Goal: Task Accomplishment & Management: Use online tool/utility

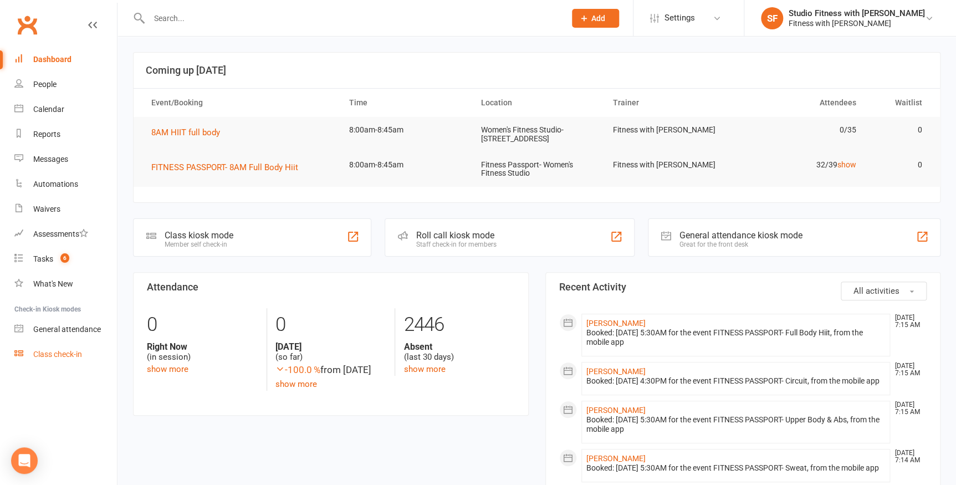
click at [45, 349] on link "Class check-in" at bounding box center [65, 354] width 103 height 25
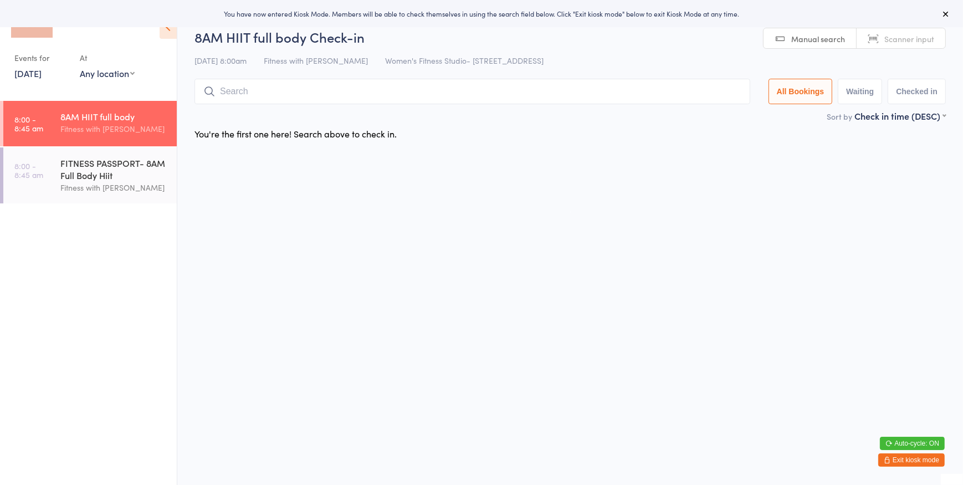
click at [117, 76] on select "Any location Women's Fitness Studio- [STREET_ADDRESS], [GEOGRAPHIC_DATA] Fitnes…" at bounding box center [107, 73] width 55 height 12
select select "0"
click at [80, 67] on select "Any location Women's Fitness Studio- [STREET_ADDRESS], [GEOGRAPHIC_DATA] Fitnes…" at bounding box center [107, 73] width 55 height 12
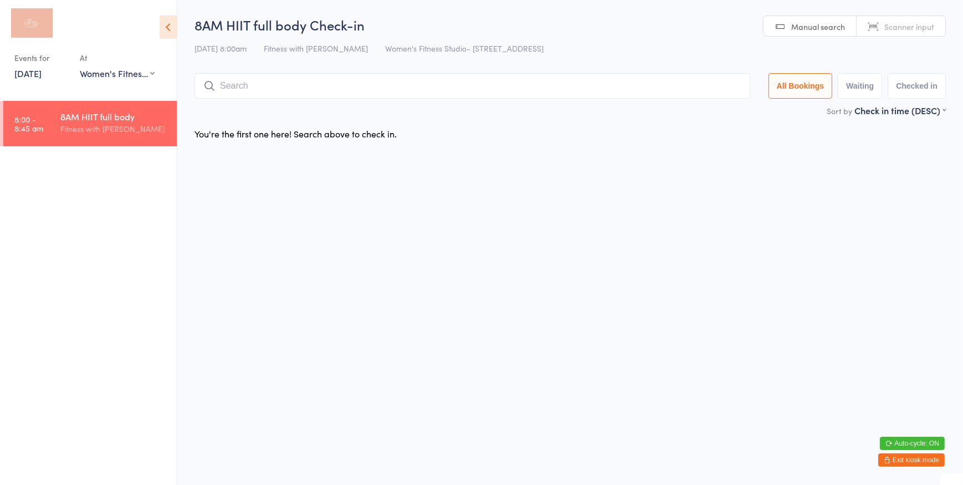
click at [928, 32] on span "Scanner input" at bounding box center [909, 26] width 50 height 11
type input "1311"
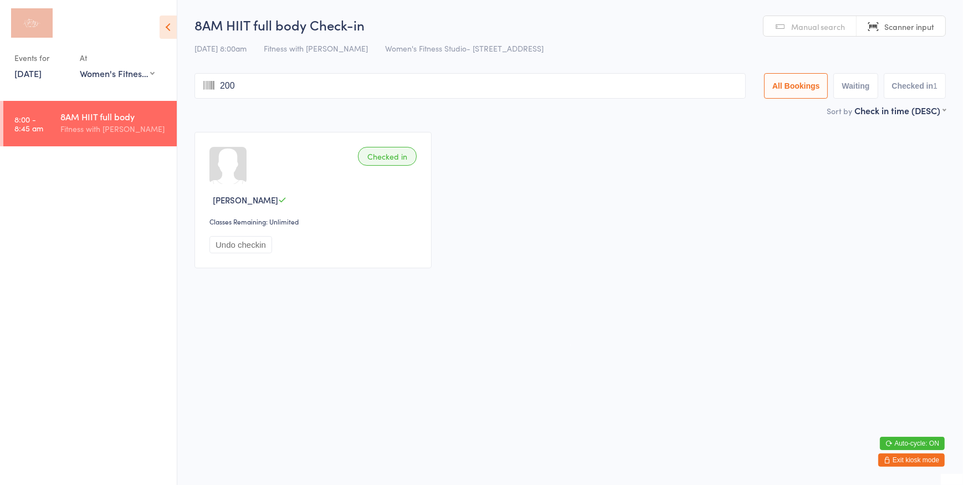
type input "2005"
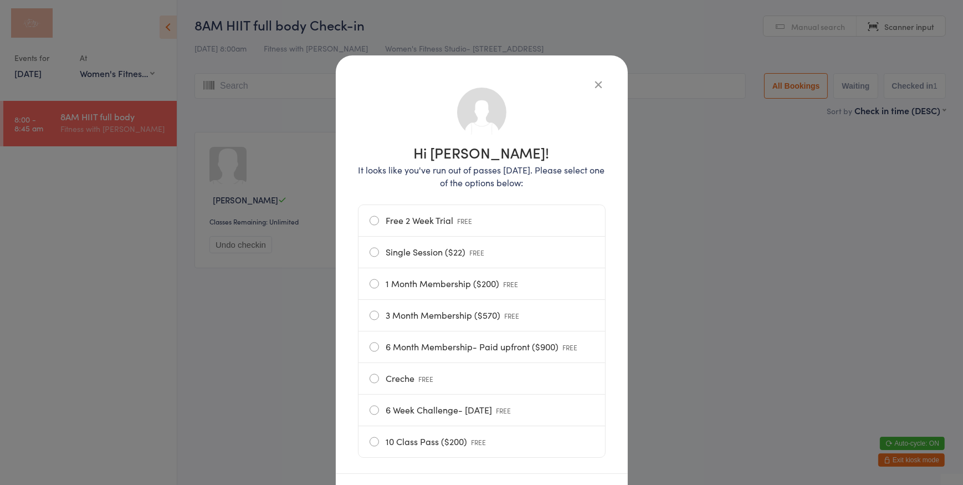
click at [479, 452] on label "10 Class Pass ($200) FREE" at bounding box center [482, 441] width 224 height 31
click at [0, 0] on input "10 Class Pass ($200) FREE" at bounding box center [0, 0] width 0 height 0
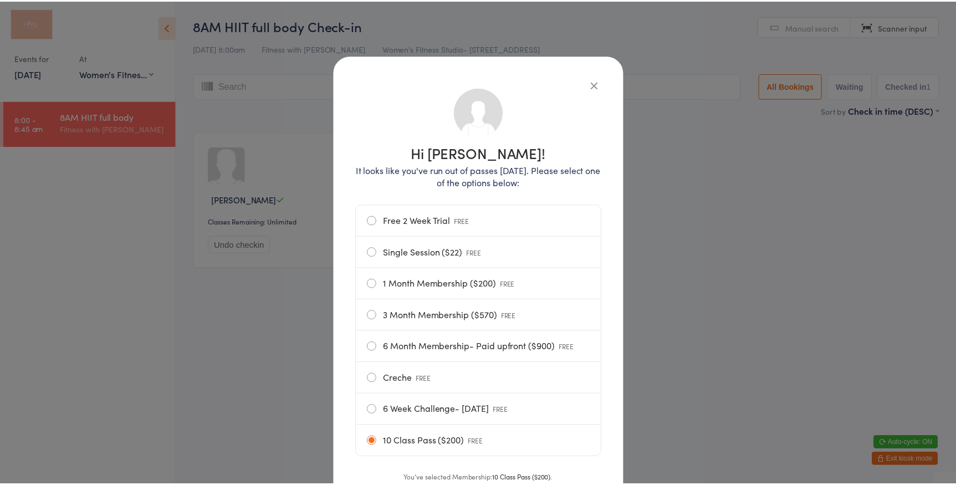
scroll to position [85, 0]
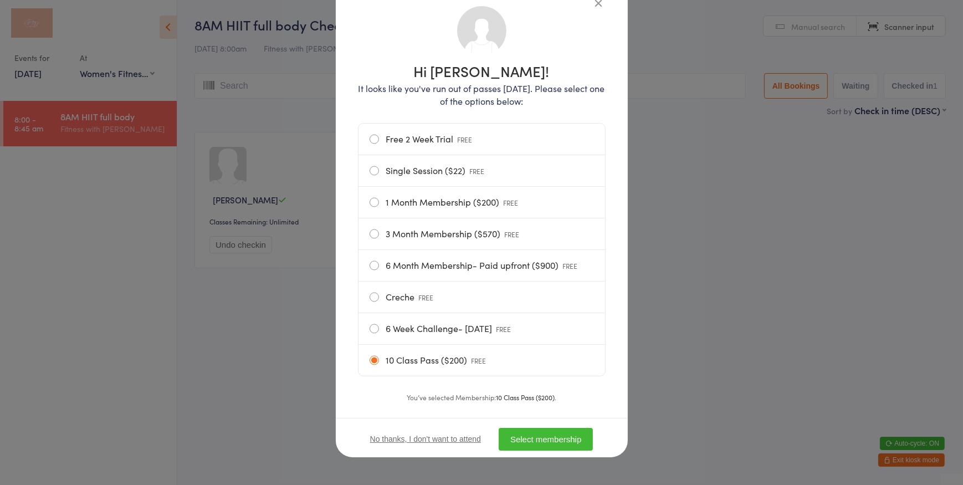
click at [562, 442] on button "Select membership" at bounding box center [546, 439] width 94 height 23
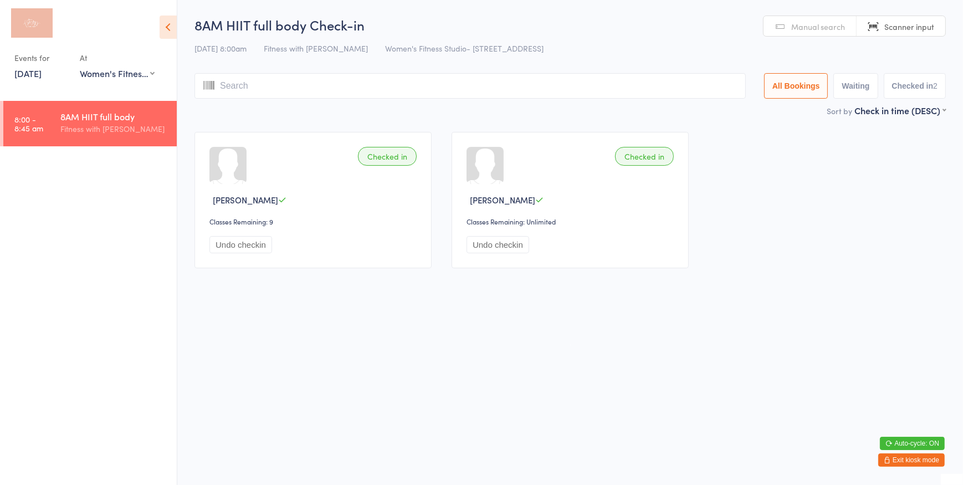
click at [413, 93] on input "search" at bounding box center [469, 85] width 551 height 25
type input "1306"
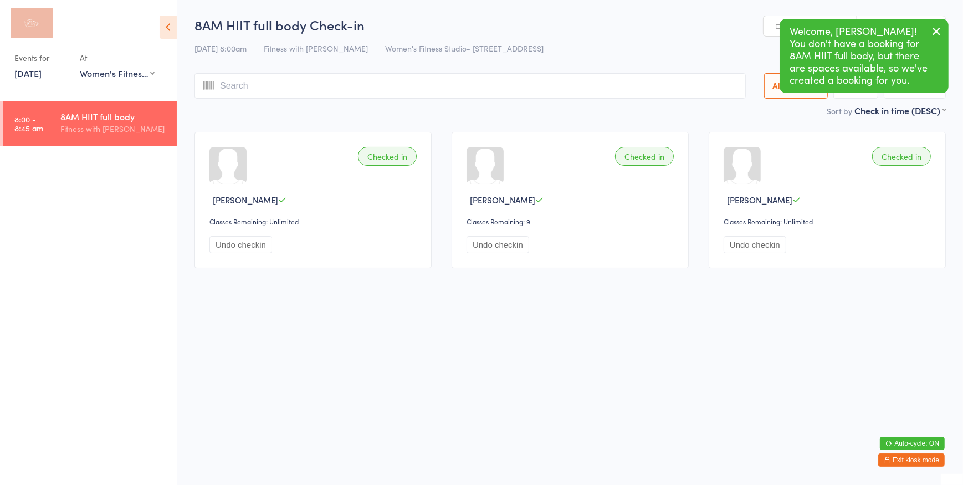
click at [936, 28] on icon "button" at bounding box center [936, 31] width 13 height 14
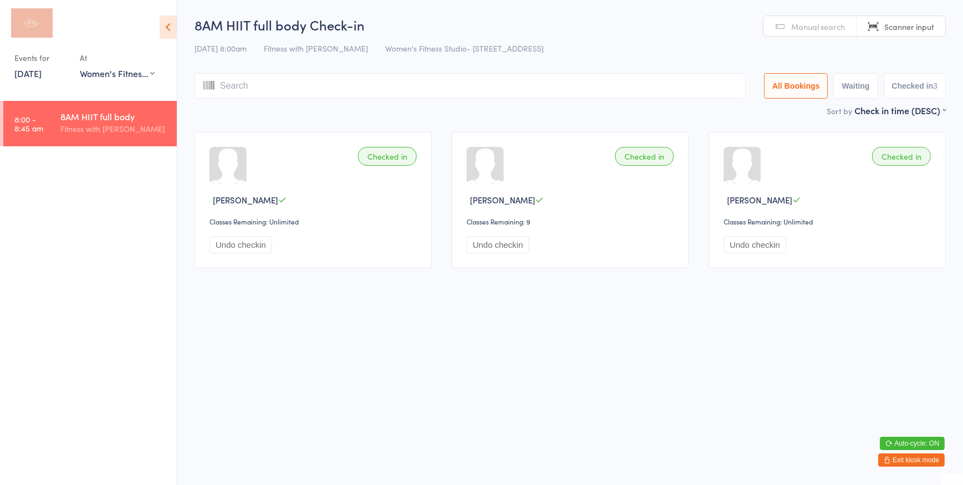
click at [368, 92] on input "search" at bounding box center [469, 85] width 551 height 25
type input "1394"
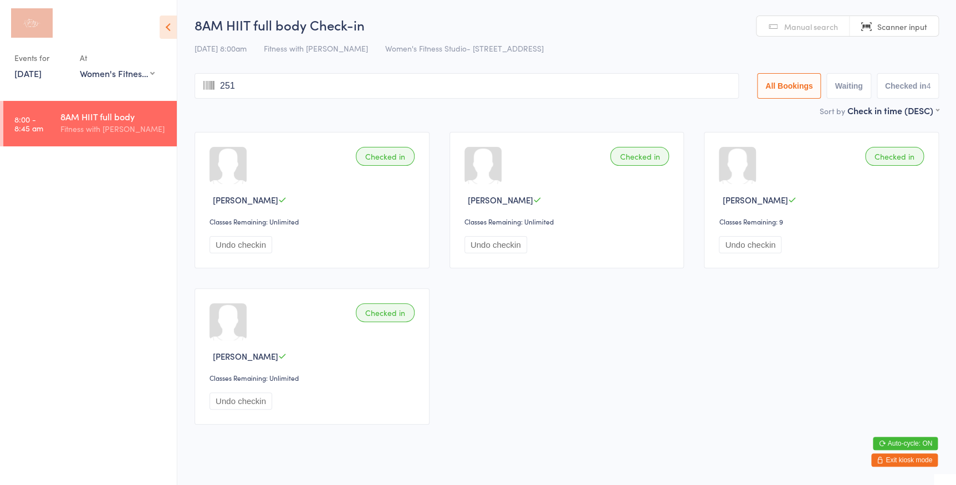
type input "2511"
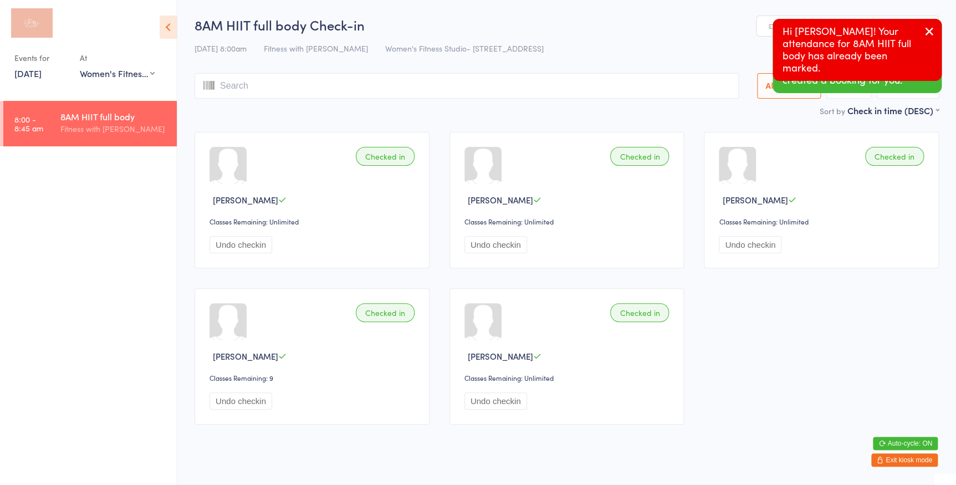
click at [929, 28] on icon "button" at bounding box center [929, 31] width 13 height 14
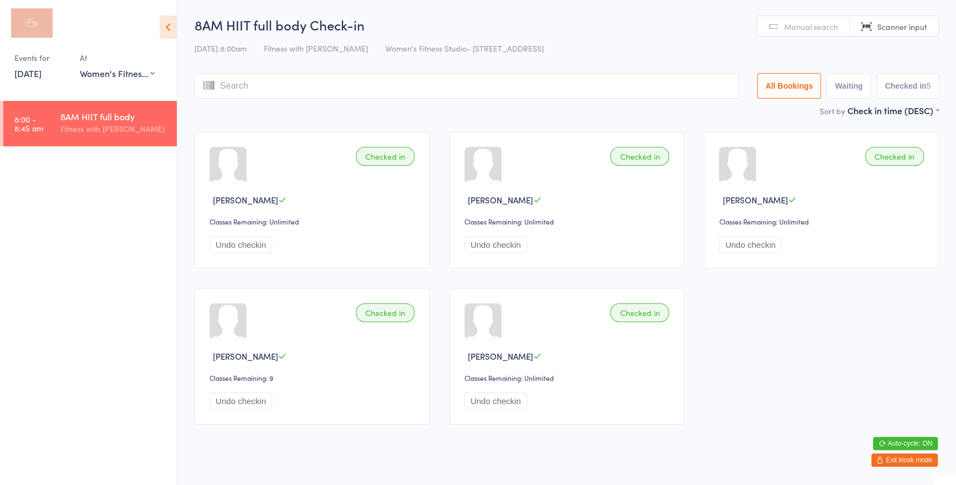
click at [479, 83] on input "search" at bounding box center [466, 85] width 544 height 25
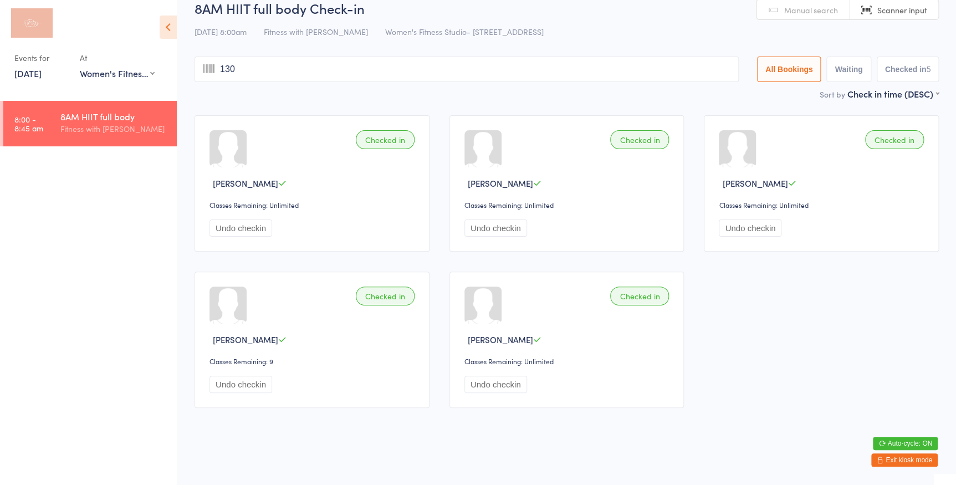
type input "1307"
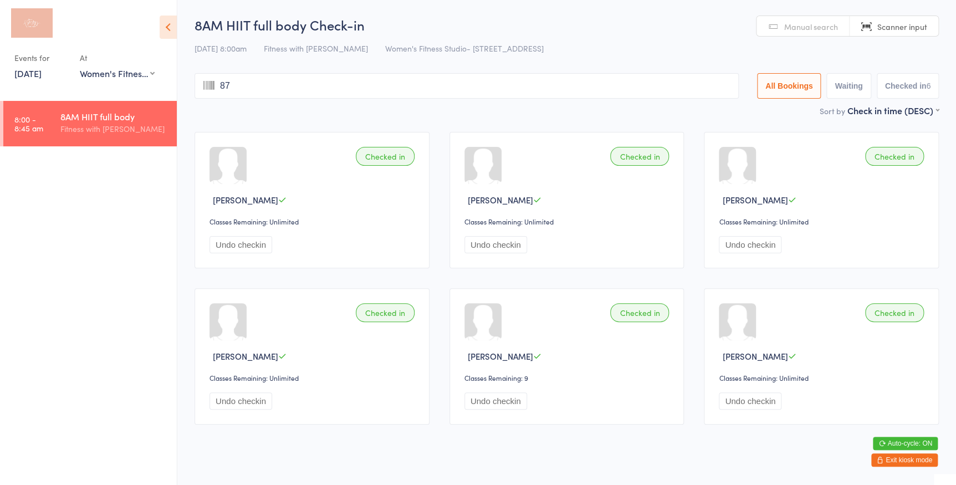
type input "873"
click at [788, 23] on span "Manual search" at bounding box center [811, 26] width 54 height 11
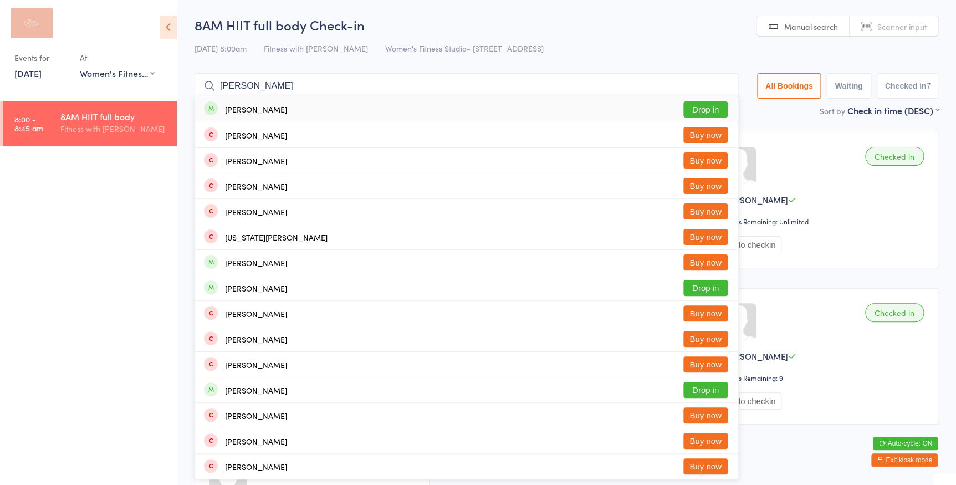
type input "[PERSON_NAME]"
click at [705, 106] on button "Drop in" at bounding box center [705, 109] width 44 height 16
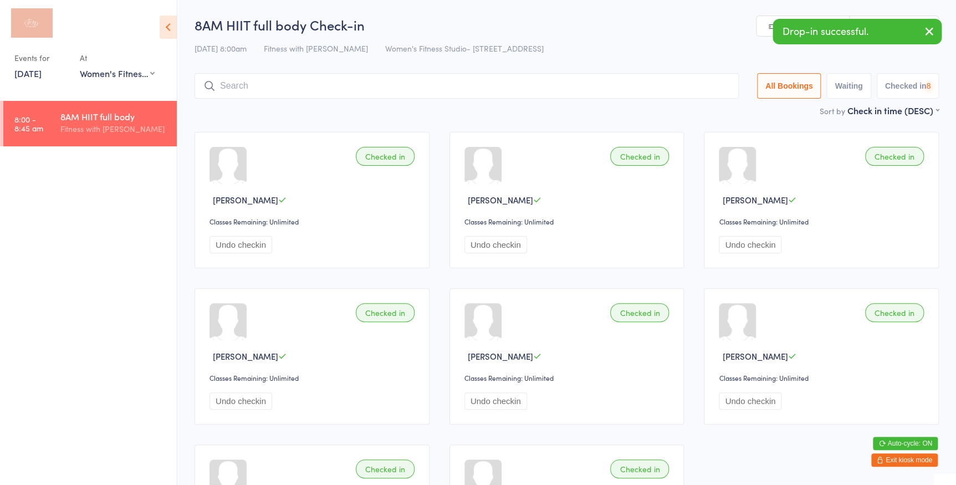
click at [762, 18] on link "Manual search" at bounding box center [802, 26] width 93 height 21
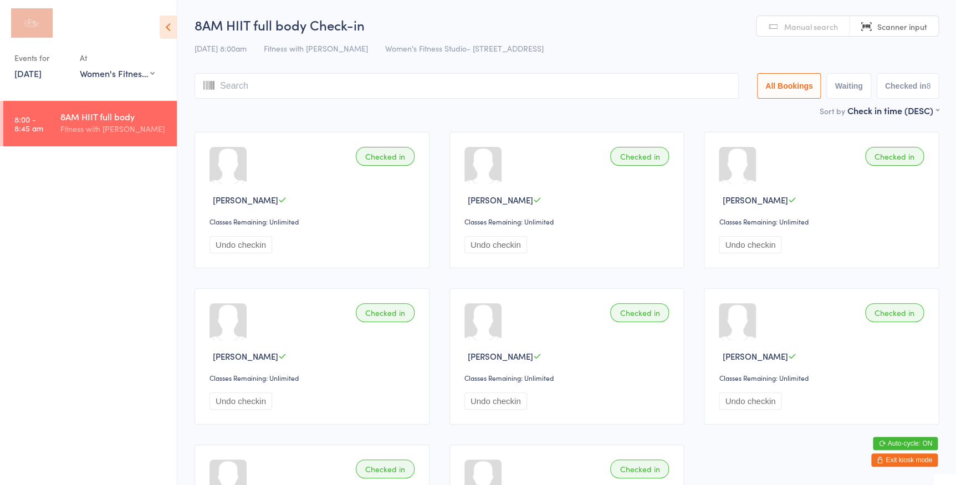
click at [769, 33] on link "Manual search" at bounding box center [802, 26] width 93 height 21
type input "888"
click at [710, 106] on button "Drop in" at bounding box center [705, 109] width 44 height 16
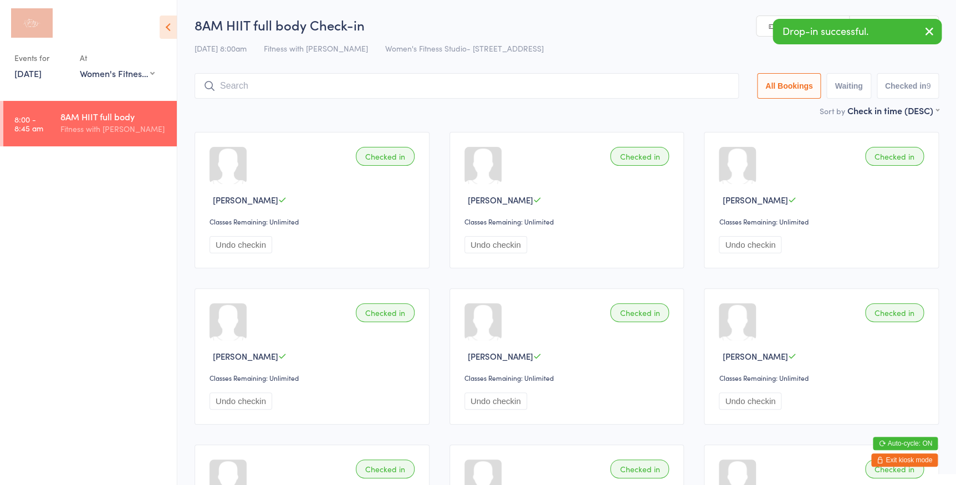
click at [762, 19] on link "Manual search" at bounding box center [802, 26] width 93 height 21
type input "1332"
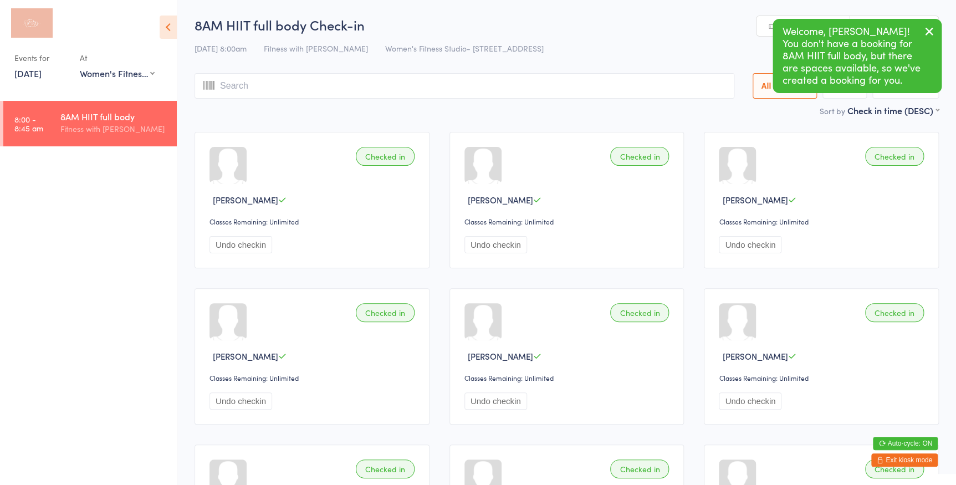
click at [929, 25] on icon "button" at bounding box center [929, 31] width 13 height 14
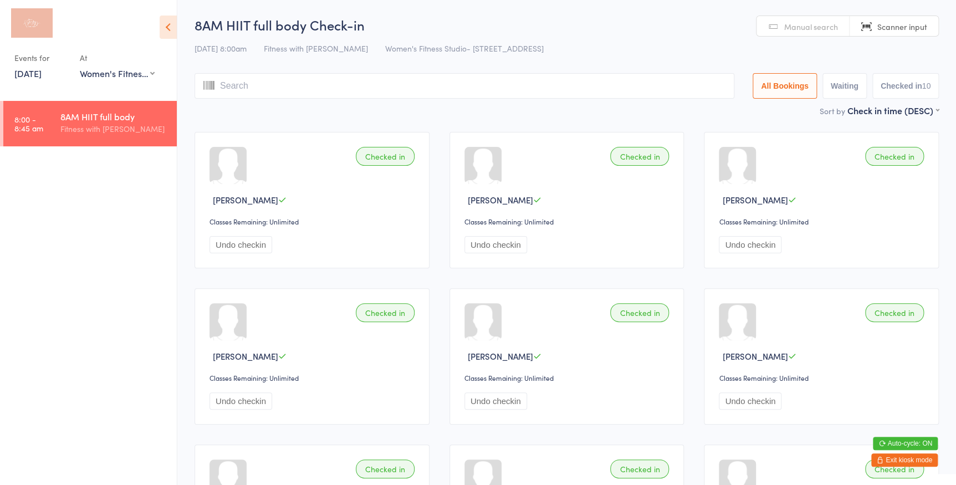
click at [671, 84] on input "search" at bounding box center [464, 85] width 540 height 25
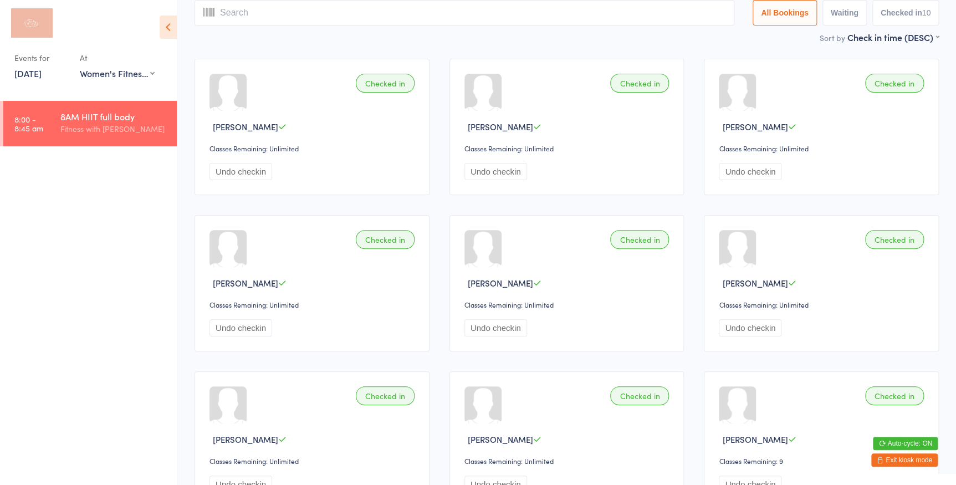
scroll to position [23, 0]
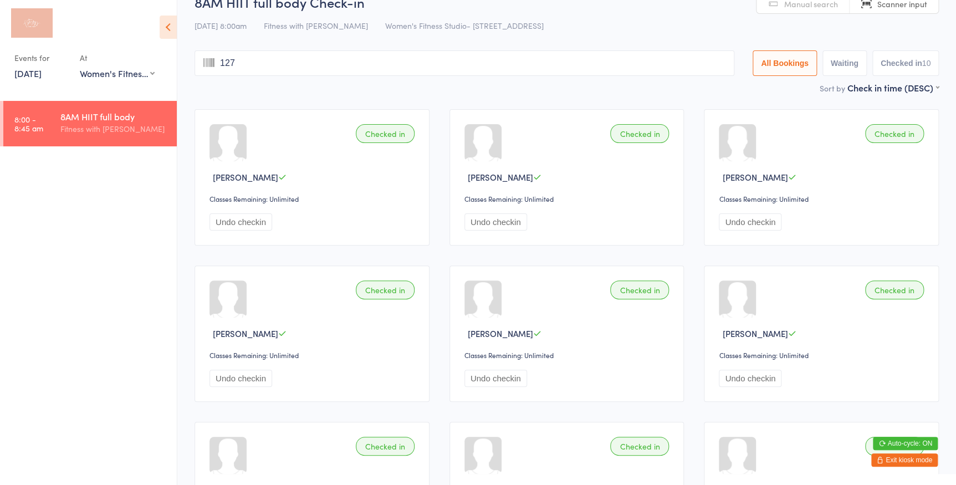
type input "1276"
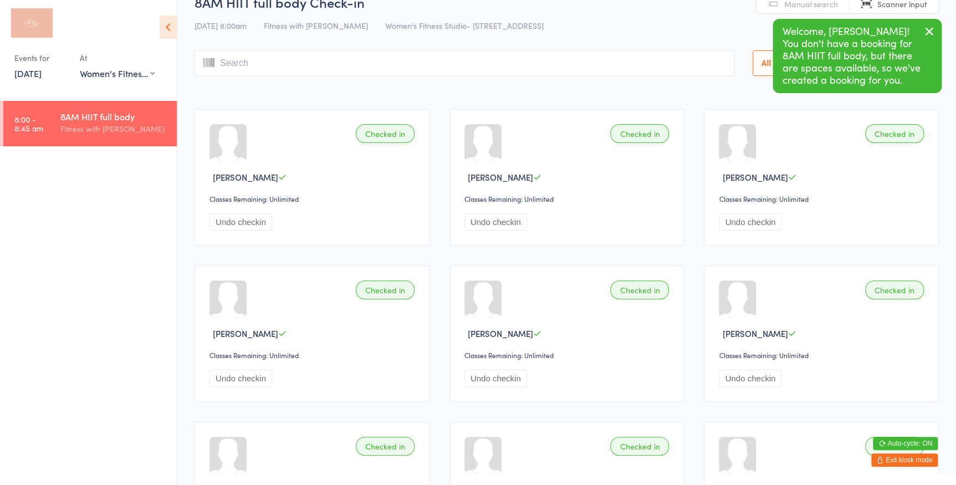
scroll to position [0, 0]
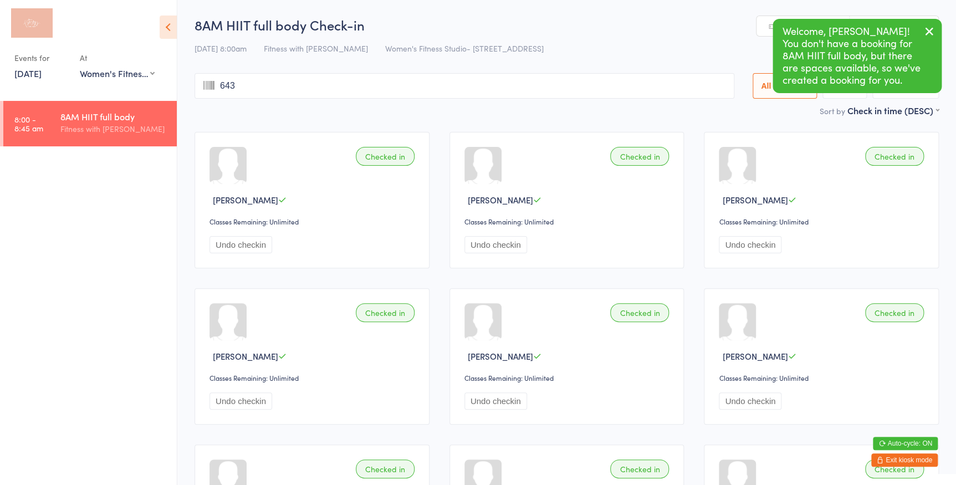
type input "6431"
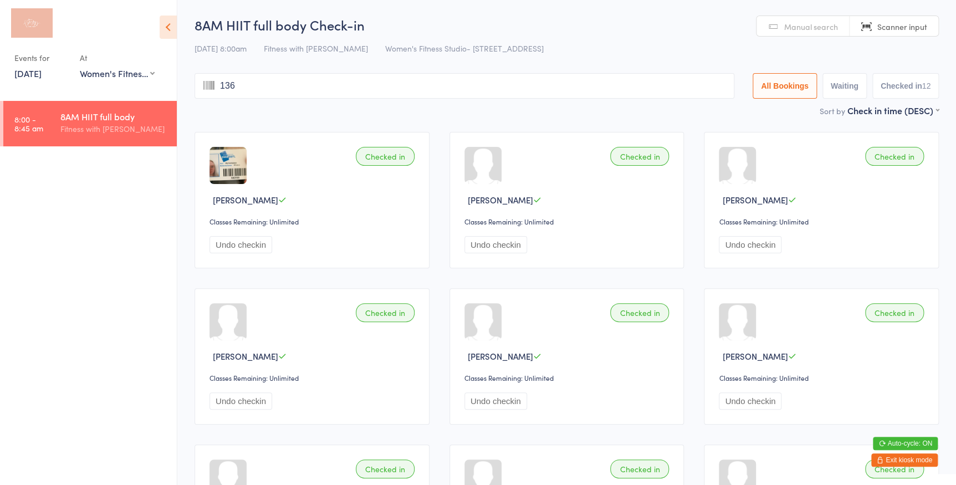
type input "1368"
click at [779, 22] on link "Manual search" at bounding box center [802, 26] width 93 height 21
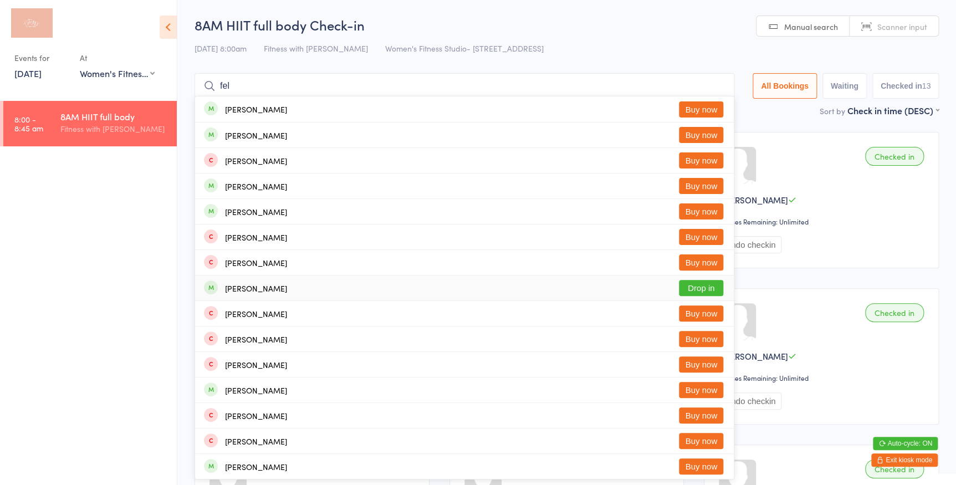
type input "fel"
click at [692, 285] on button "Drop in" at bounding box center [701, 288] width 44 height 16
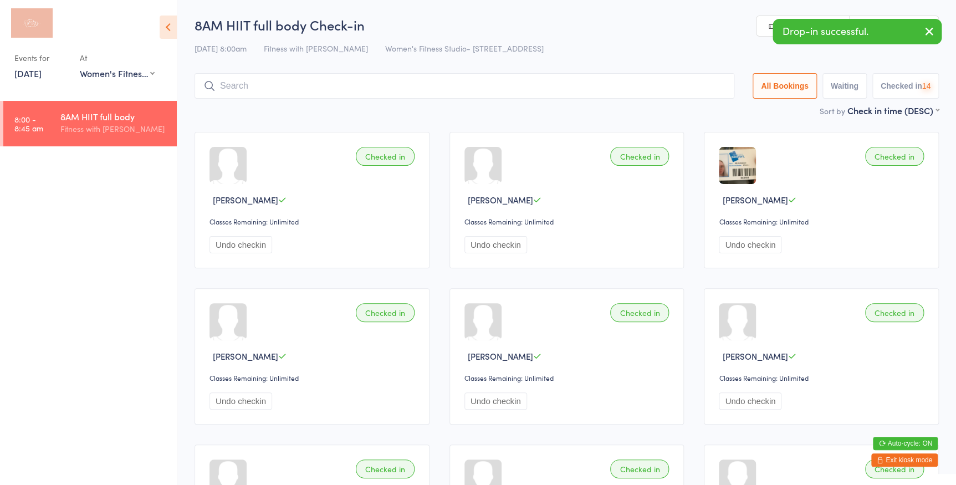
click at [759, 22] on link "Manual search" at bounding box center [802, 26] width 93 height 21
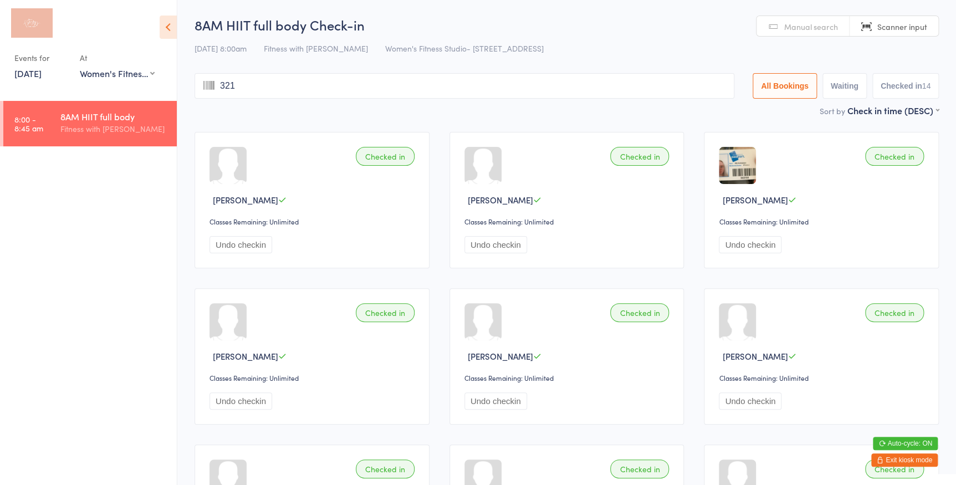
type input "3214"
